Goal: Task Accomplishment & Management: Complete application form

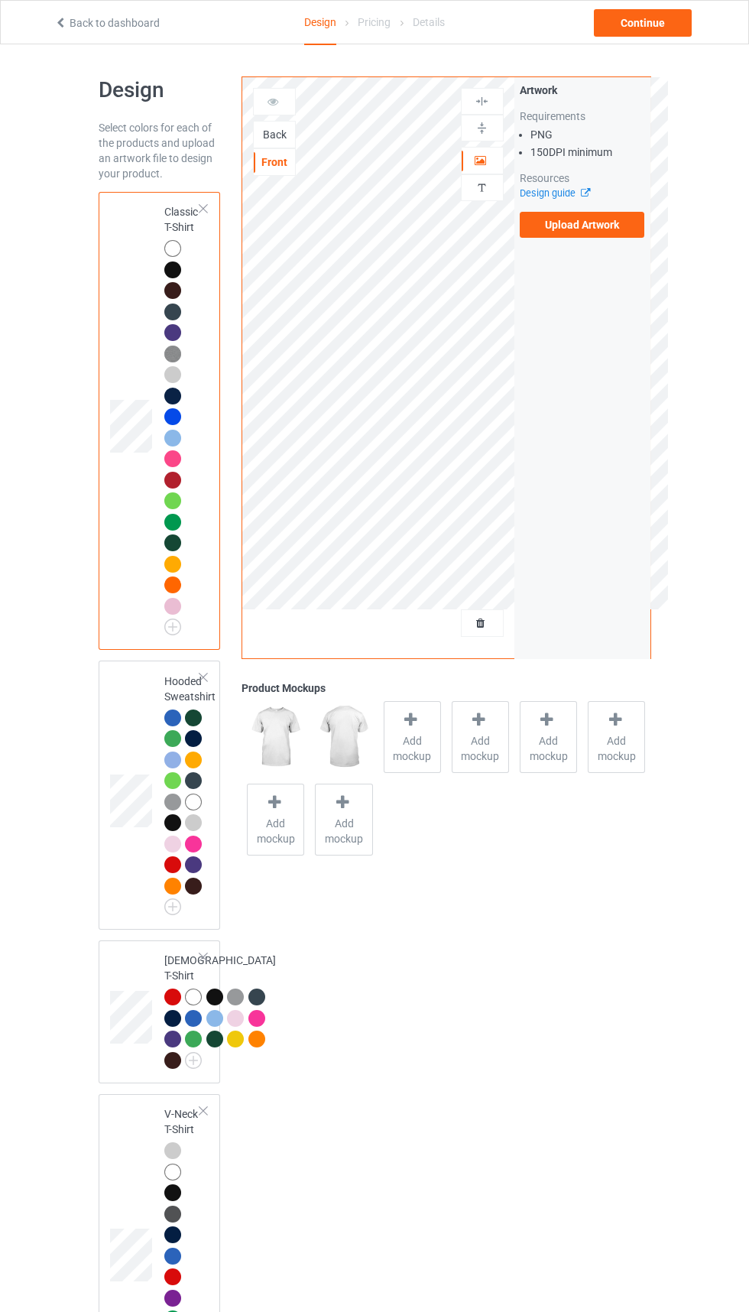
click at [289, 146] on div "Back" at bounding box center [274, 135] width 43 height 28
click at [284, 148] on div "Back" at bounding box center [274, 135] width 43 height 28
click at [284, 144] on div "Back" at bounding box center [274, 135] width 43 height 28
click at [284, 134] on div "Back" at bounding box center [274, 134] width 41 height 15
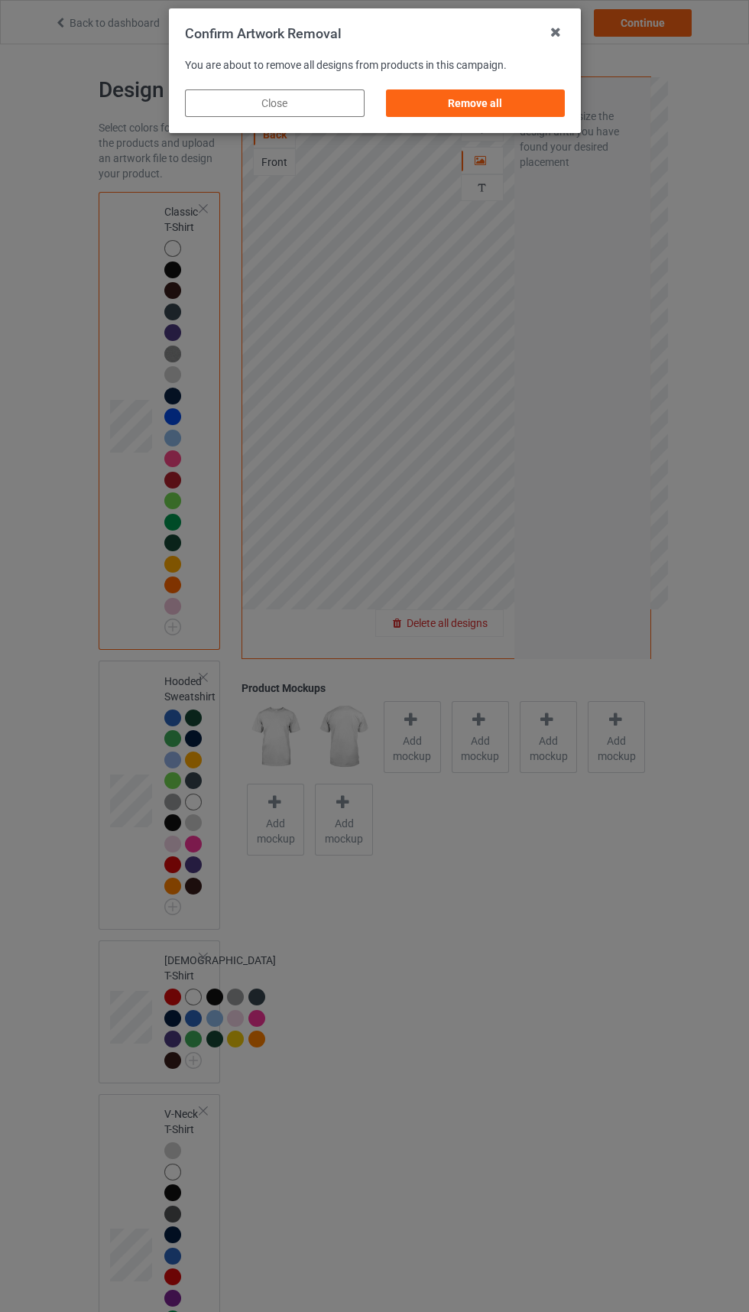
click at [533, 93] on div "Remove all" at bounding box center [475, 103] width 180 height 28
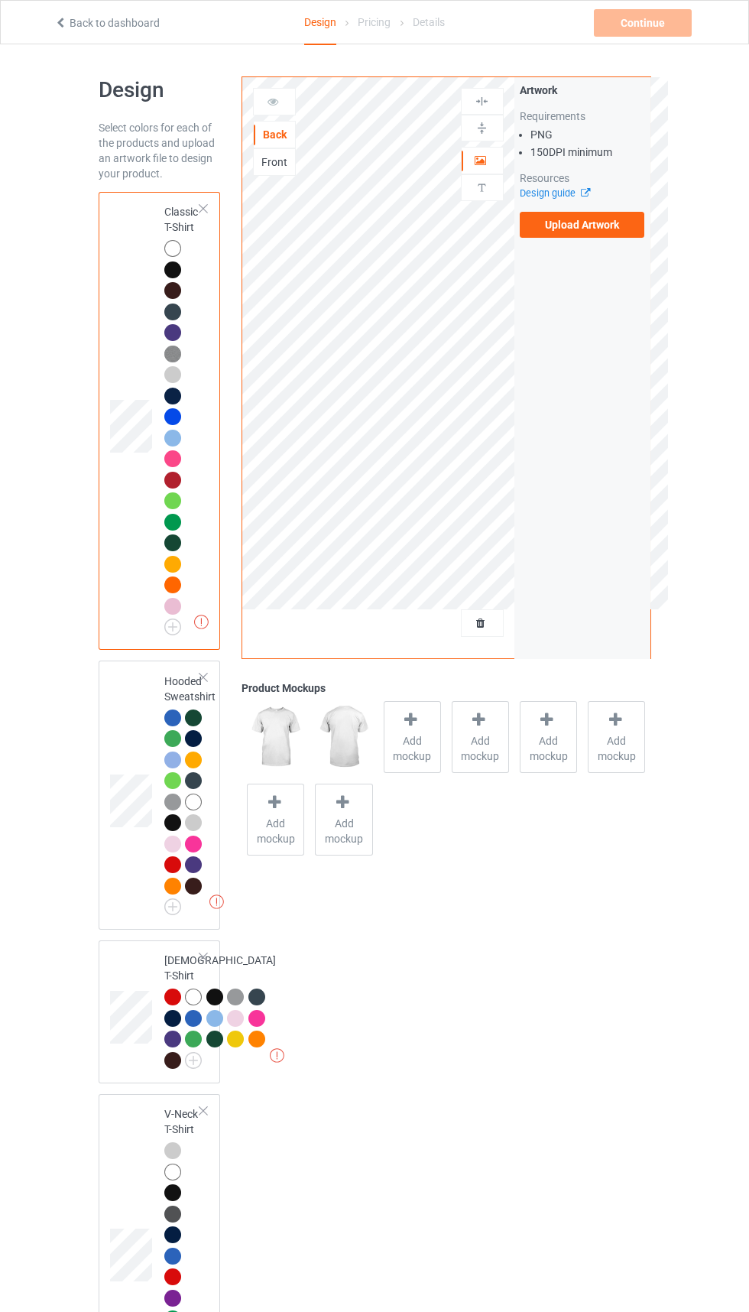
click at [280, 176] on div "Front" at bounding box center [274, 162] width 43 height 28
click at [272, 171] on div "Front" at bounding box center [274, 162] width 43 height 28
click at [265, 173] on div "Front" at bounding box center [274, 162] width 43 height 28
click at [266, 174] on div "Front" at bounding box center [274, 162] width 43 height 28
click at [269, 104] on icon at bounding box center [273, 99] width 13 height 11
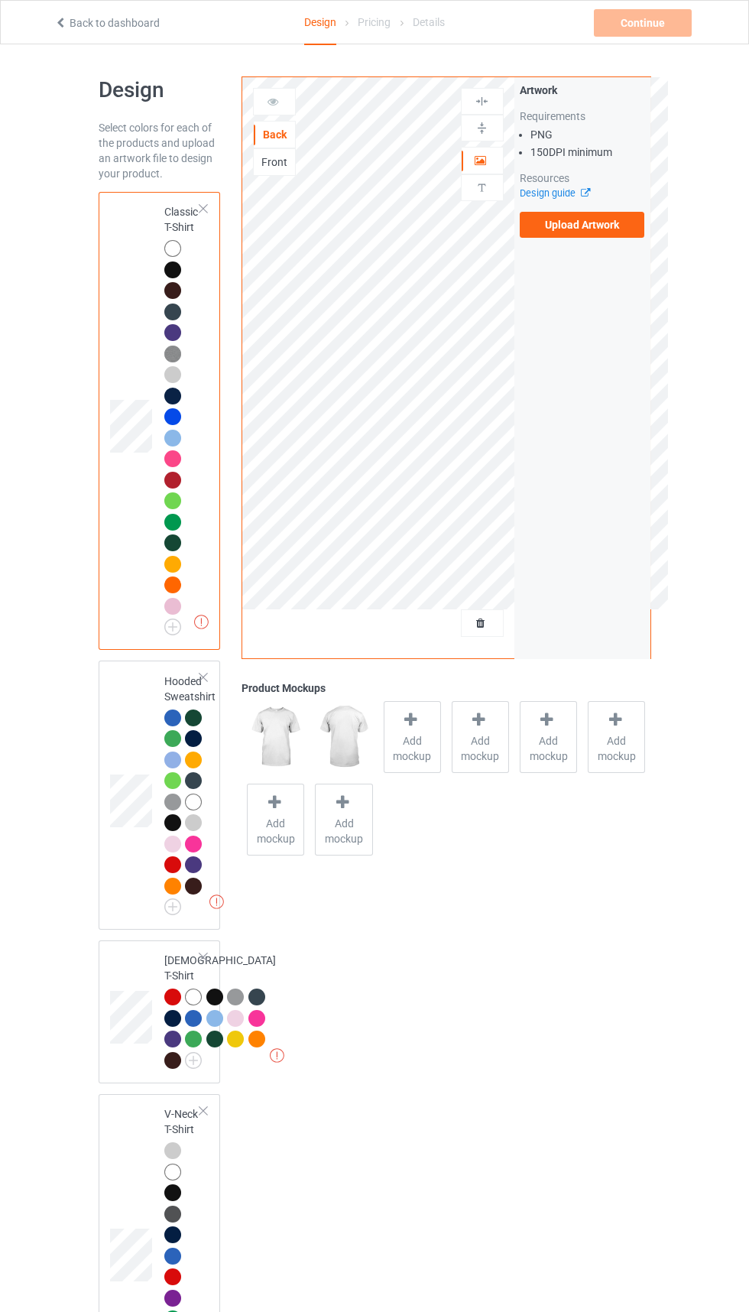
click at [284, 167] on div "Front" at bounding box center [274, 161] width 41 height 15
click at [566, 258] on div "Artwork Requirements PNG 150 DPI minimum Resources Design guide Upload Artwork" at bounding box center [583, 367] width 136 height 581
click at [586, 224] on label "Upload Artwork" at bounding box center [582, 225] width 125 height 26
click at [0, 0] on input "Upload Artwork" at bounding box center [0, 0] width 0 height 0
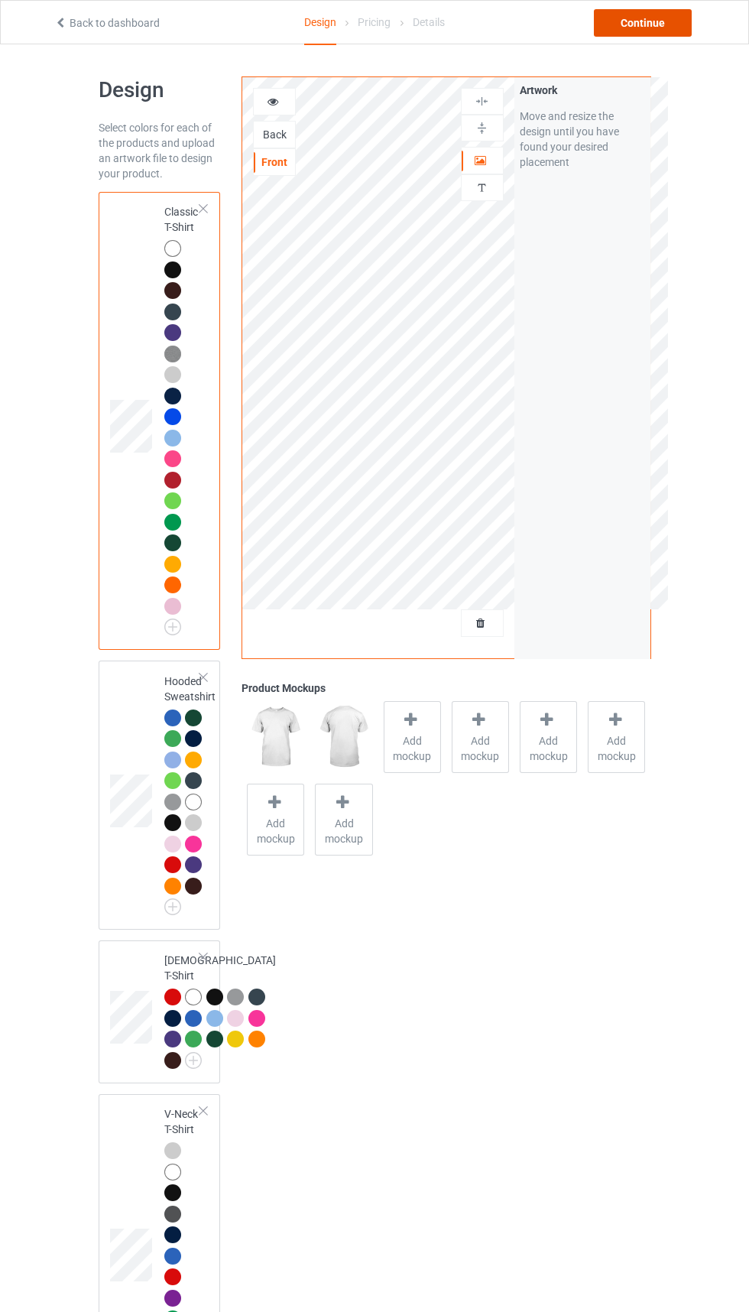
click at [637, 15] on div "Continue" at bounding box center [643, 23] width 98 height 28
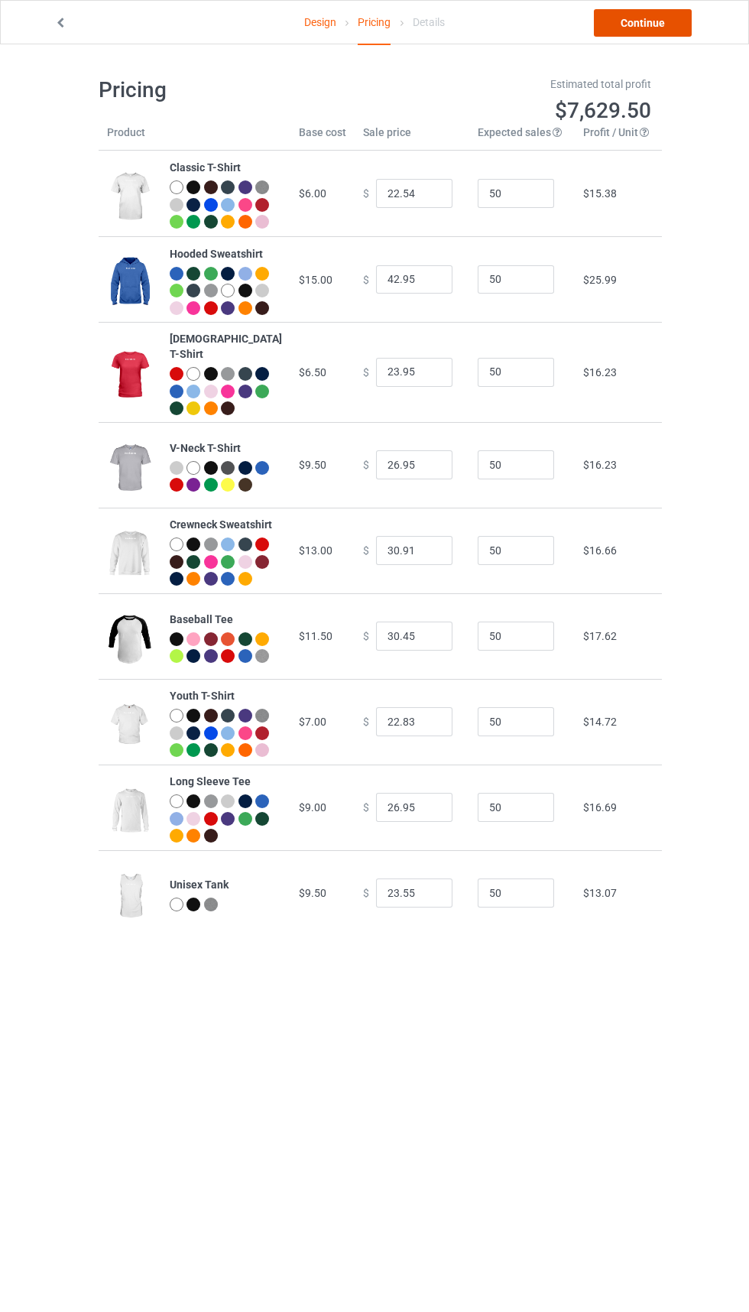
click at [653, 11] on link "Continue" at bounding box center [643, 23] width 98 height 28
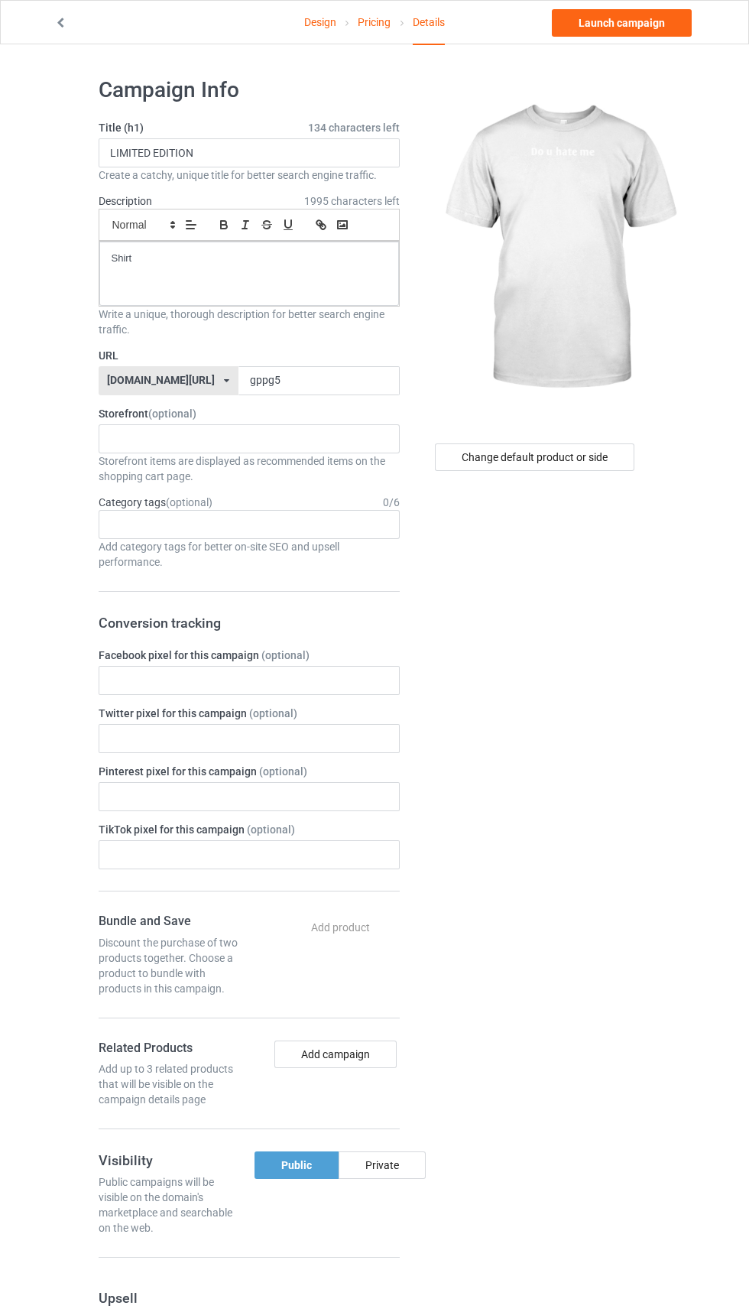
click at [333, 355] on label "URL" at bounding box center [249, 355] width 301 height 15
click at [281, 381] on input "gppg5" at bounding box center [319, 380] width 161 height 29
type input "g"
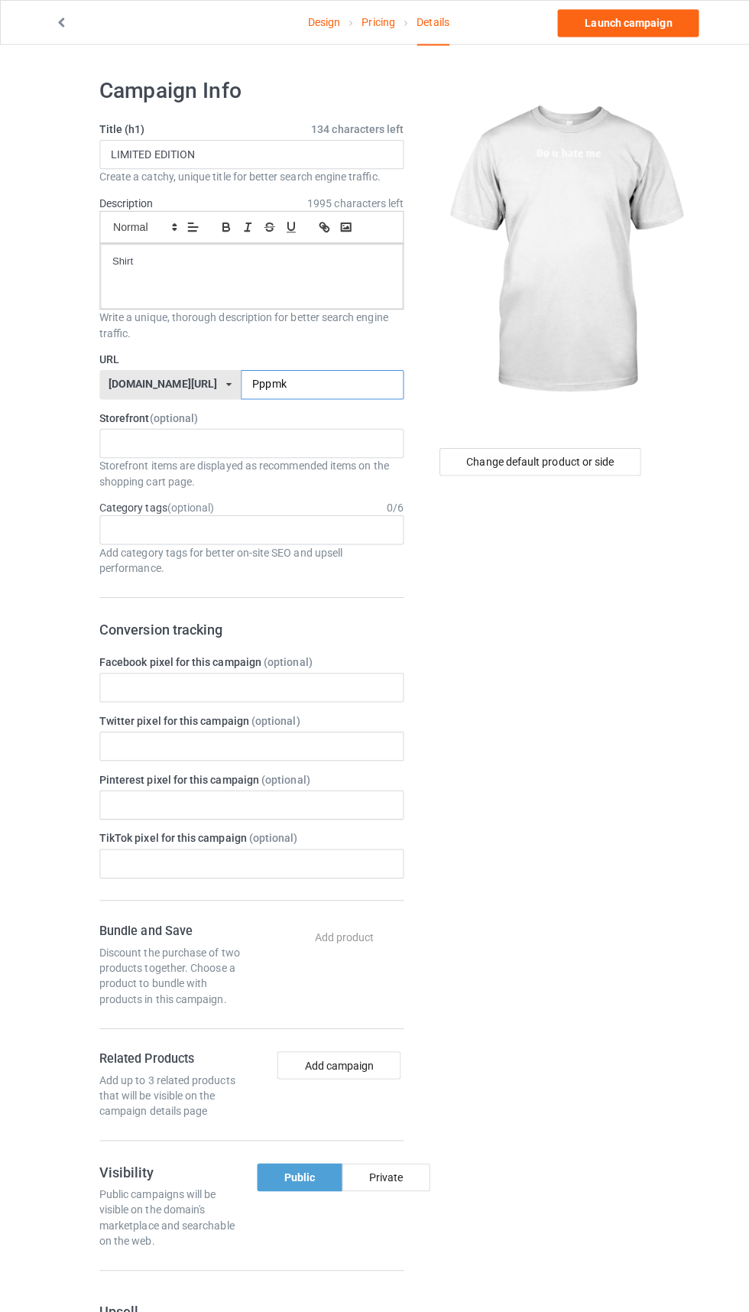
type input "Pppmk"
click at [601, 459] on div "Change default product or side" at bounding box center [535, 458] width 200 height 28
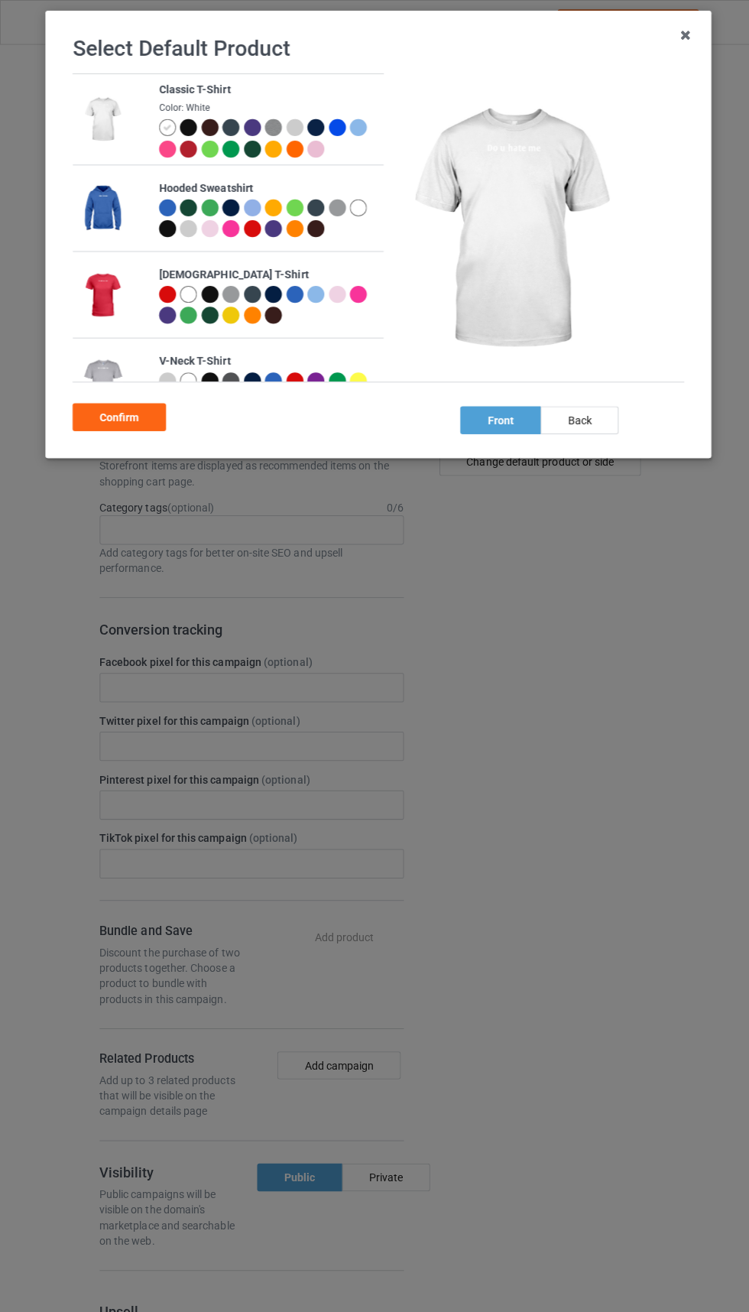
click at [190, 141] on div at bounding box center [186, 147] width 17 height 17
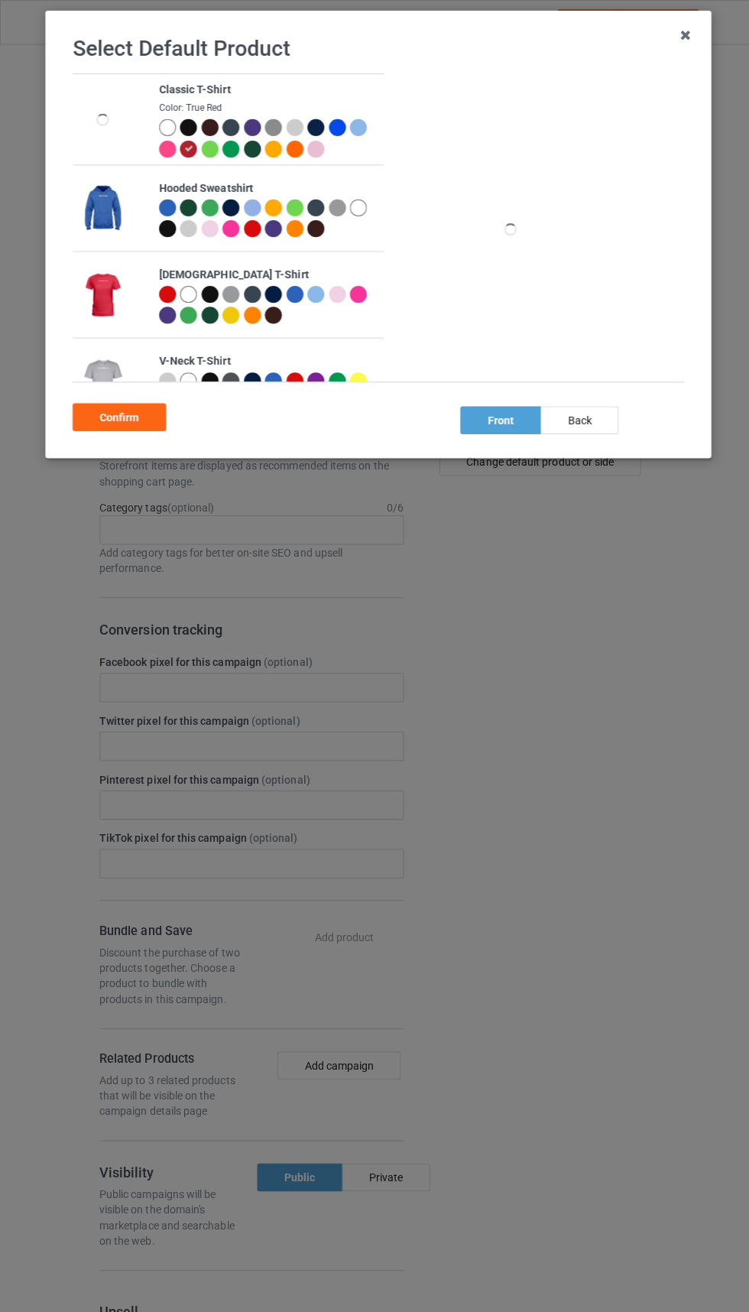
click at [194, 141] on div at bounding box center [188, 149] width 21 height 21
click at [190, 142] on div at bounding box center [186, 147] width 17 height 17
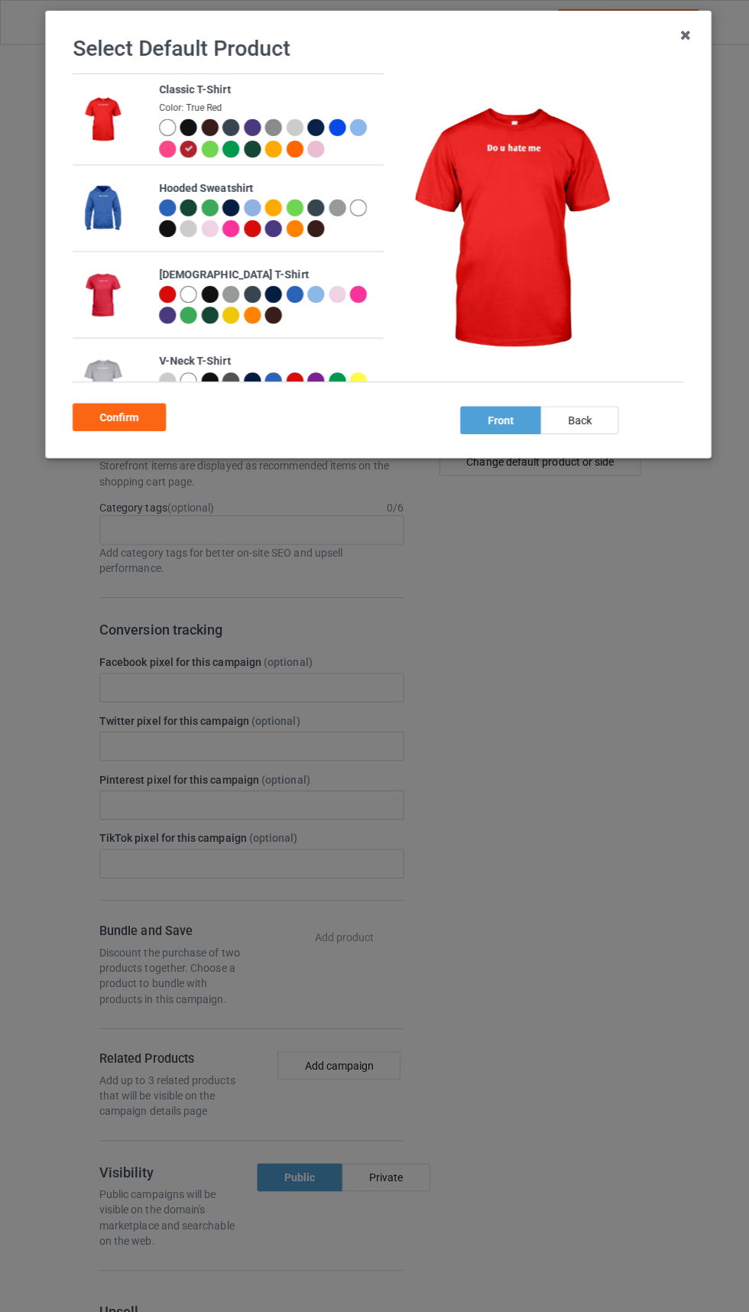
click at [183, 136] on div at bounding box center [188, 128] width 21 height 21
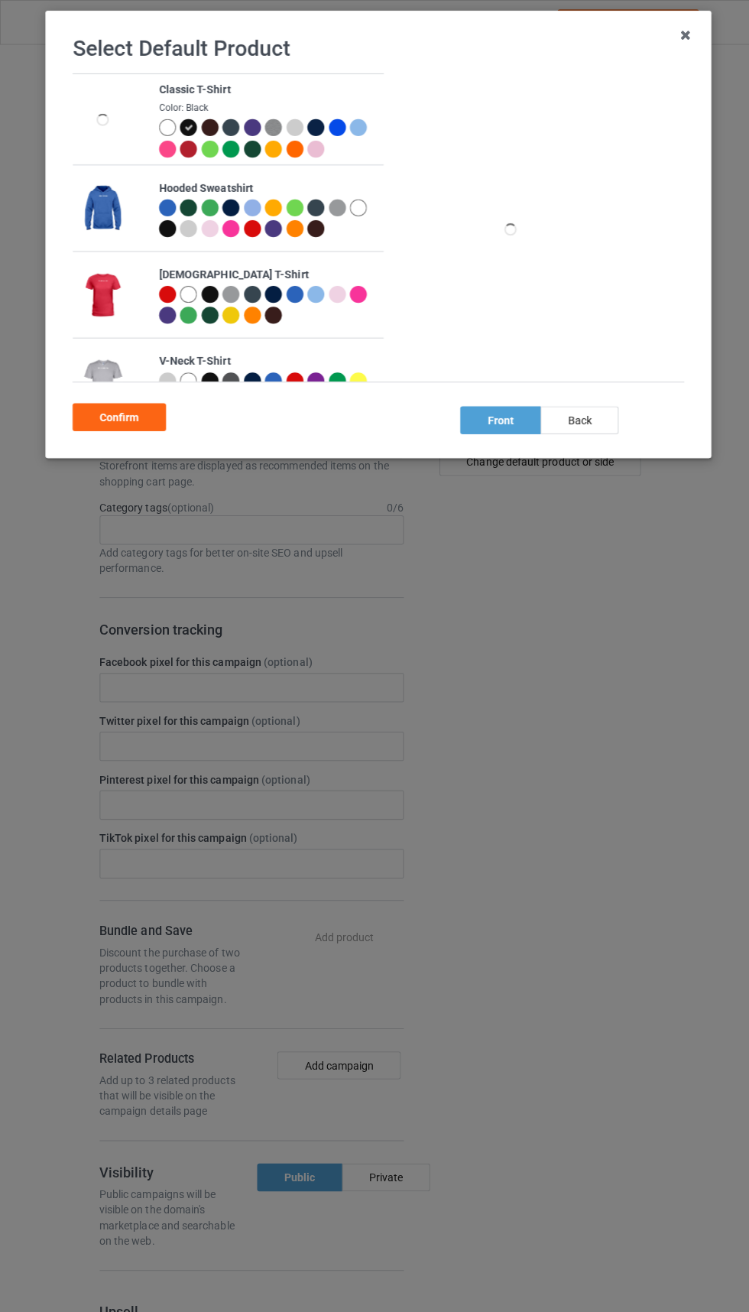
click at [183, 141] on div at bounding box center [186, 147] width 17 height 17
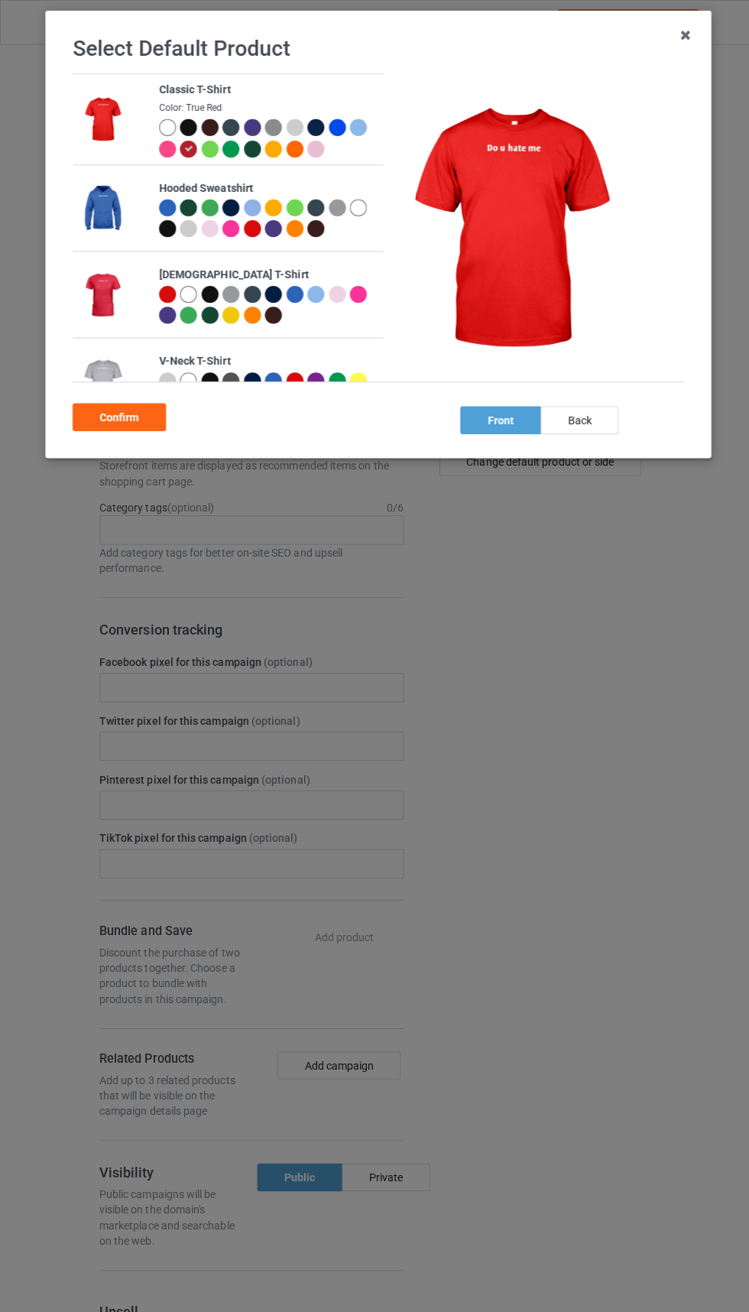
click at [186, 135] on div at bounding box center [188, 128] width 21 height 21
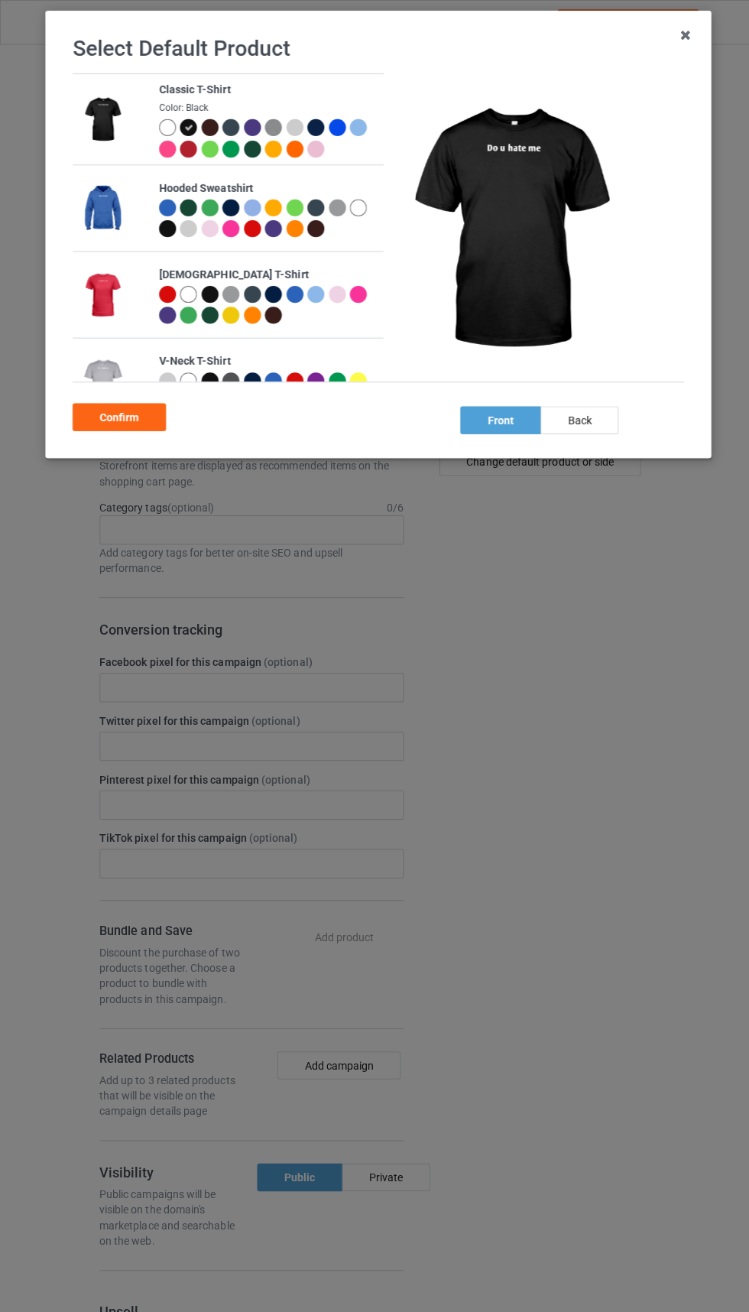
click at [132, 420] on div "Confirm" at bounding box center [118, 413] width 93 height 28
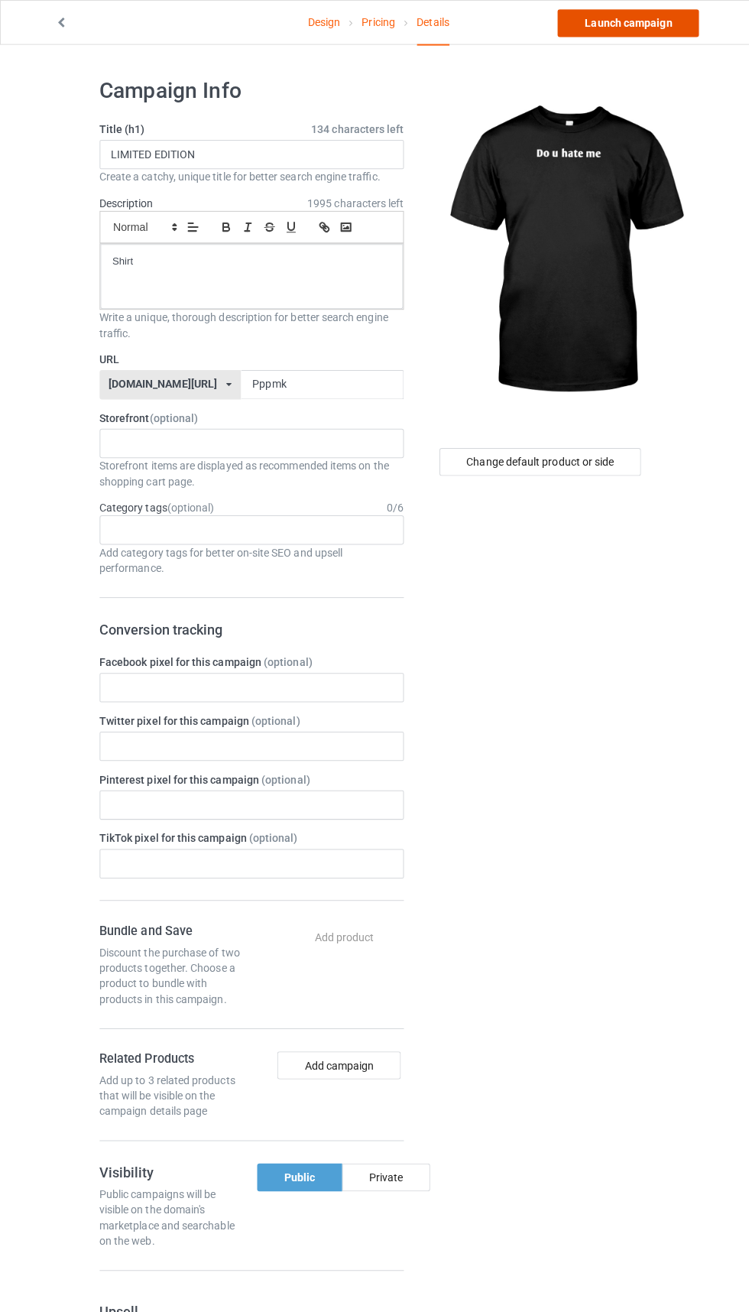
click at [633, 23] on link "Launch campaign" at bounding box center [622, 23] width 140 height 28
